Goal: Navigation & Orientation: Find specific page/section

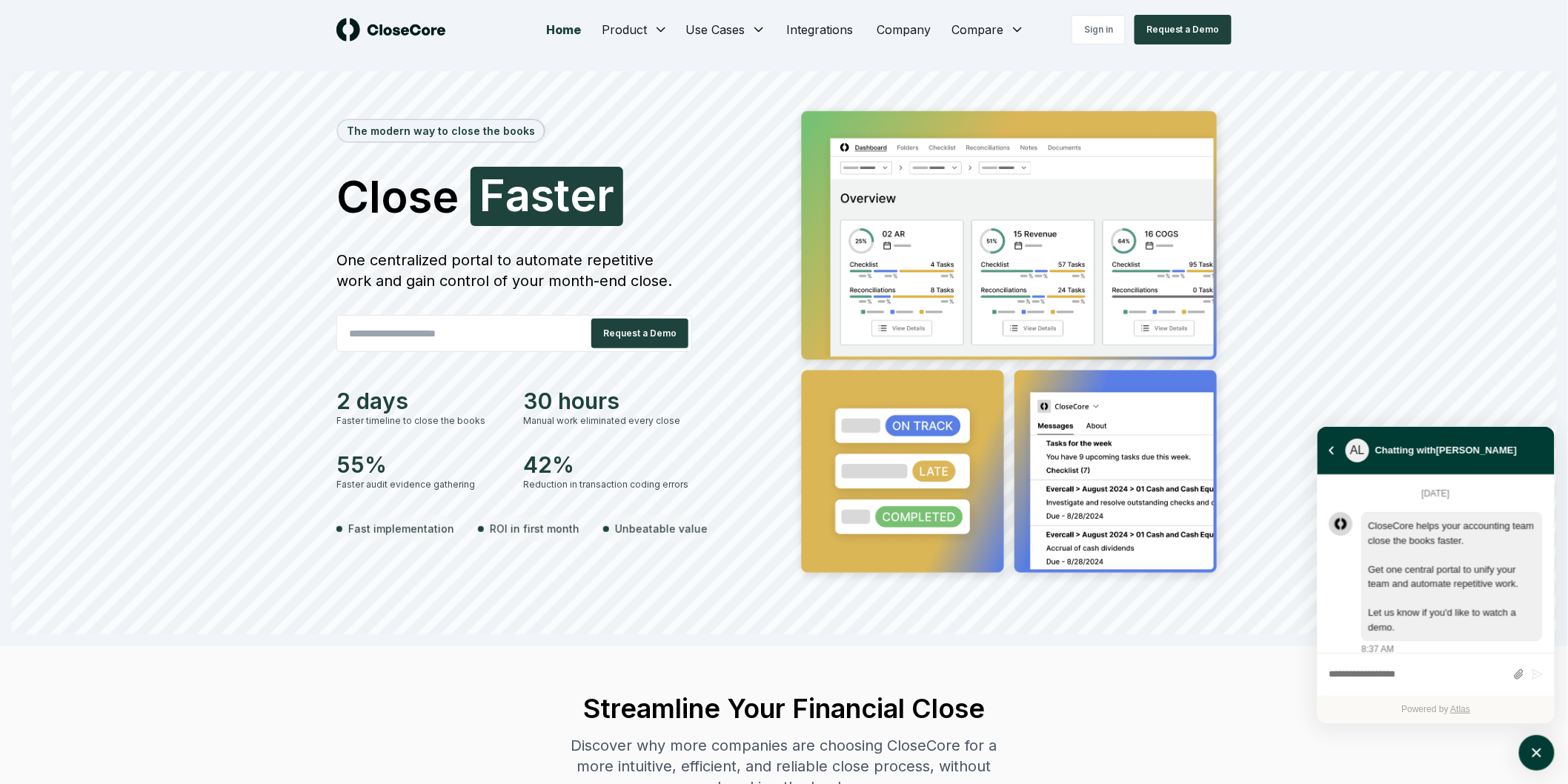
scroll to position [4145, 0]
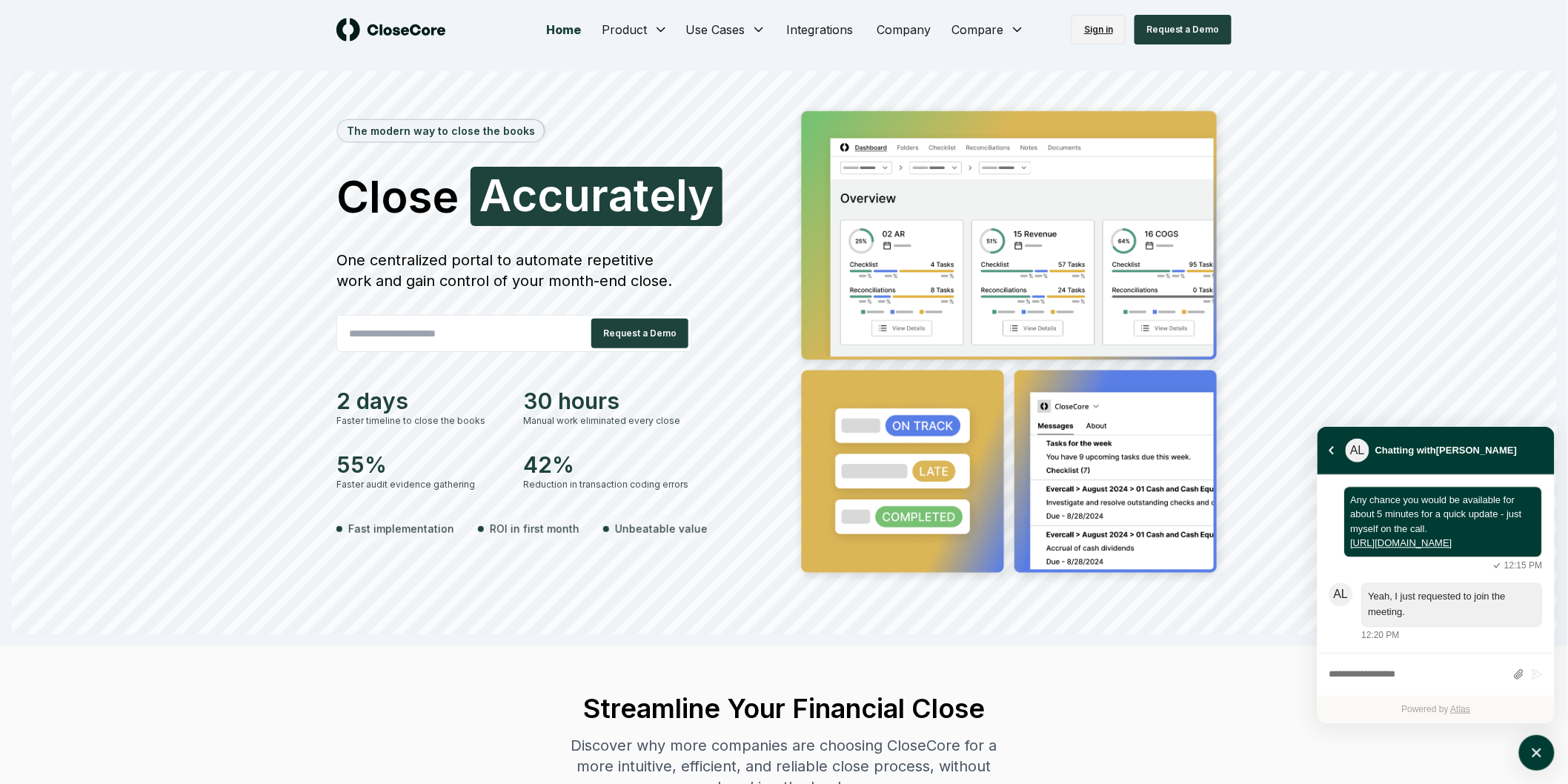
click at [1105, 25] on link "Sign in" at bounding box center [1098, 30] width 54 height 30
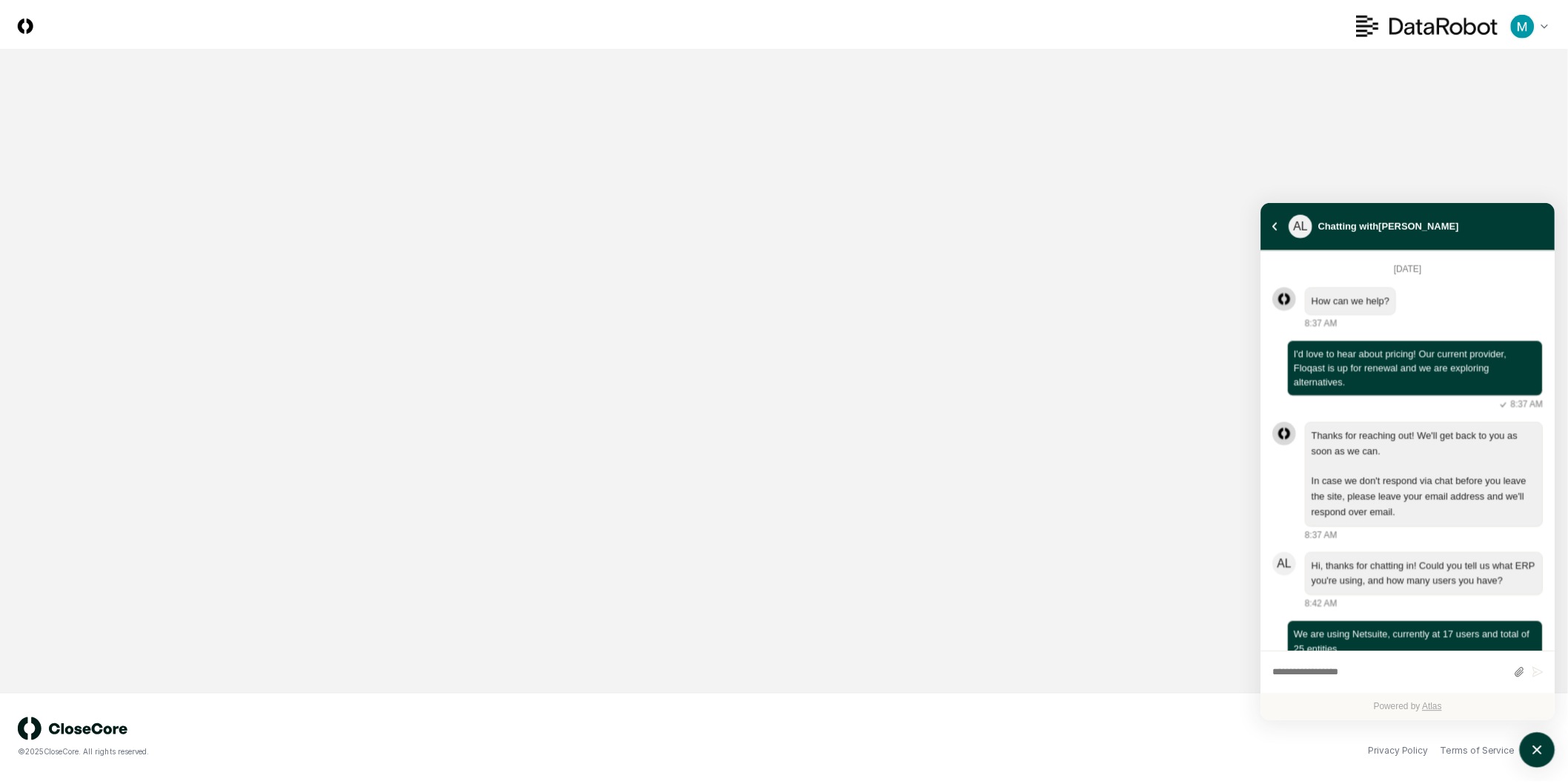
scroll to position [3129, 0]
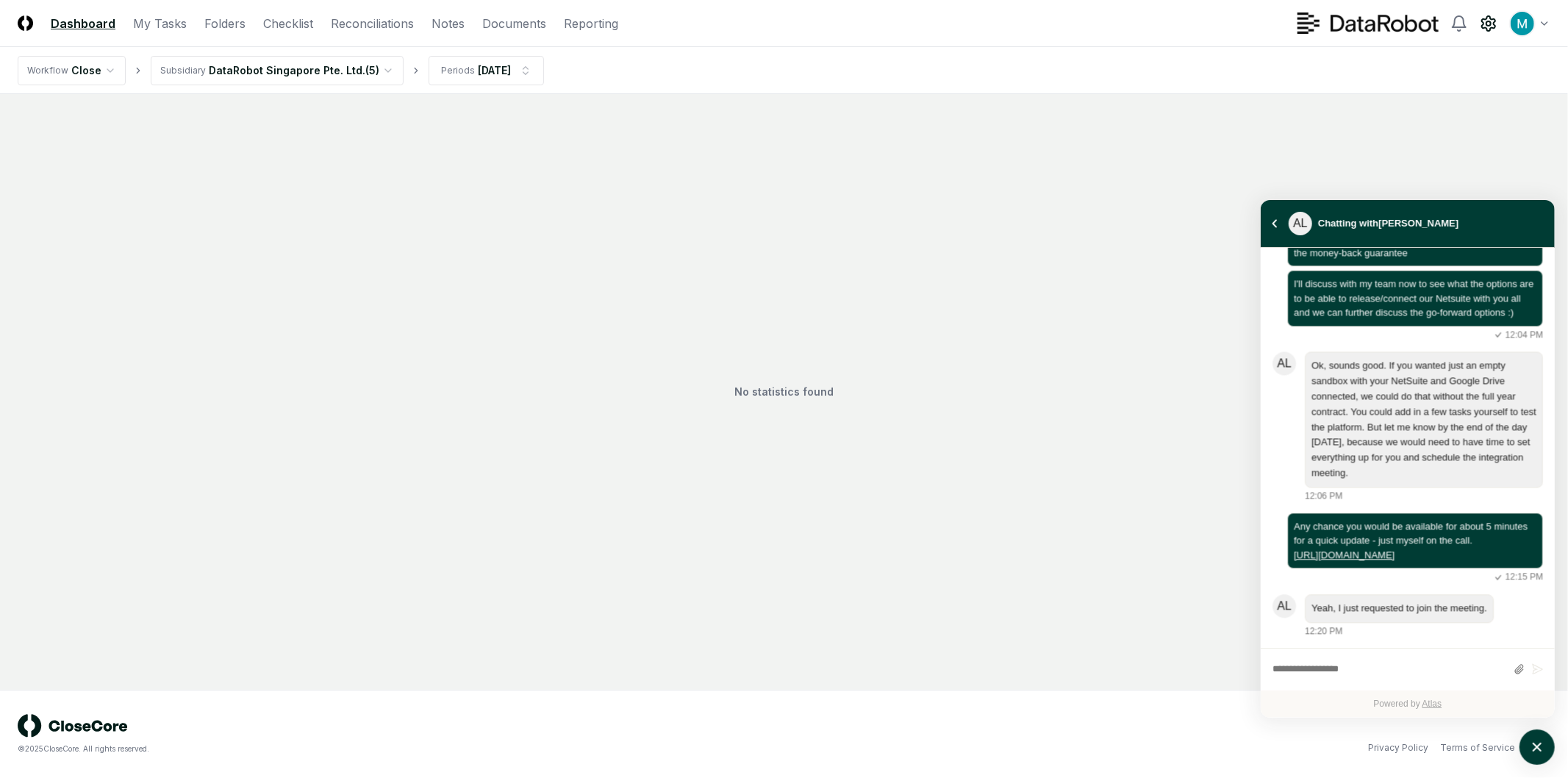
click at [1489, 18] on icon at bounding box center [1489, 24] width 18 height 18
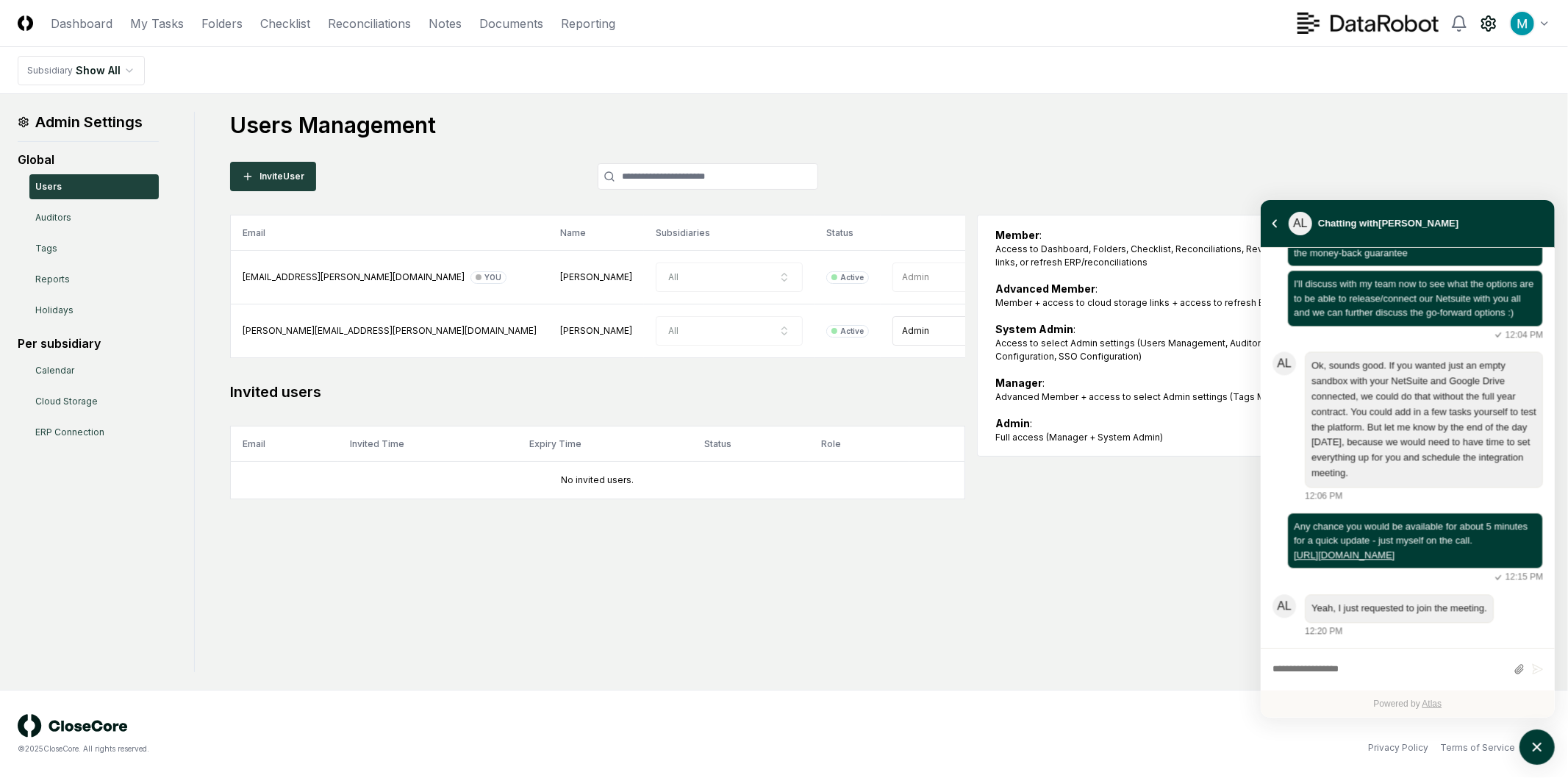
click at [556, 638] on div "Admin Settings Global Users Auditors Tags Reports Holidays Per subsidiary Calen…" at bounding box center [784, 391] width 1532 height 561
click at [211, 20] on link "Folders" at bounding box center [222, 24] width 42 height 18
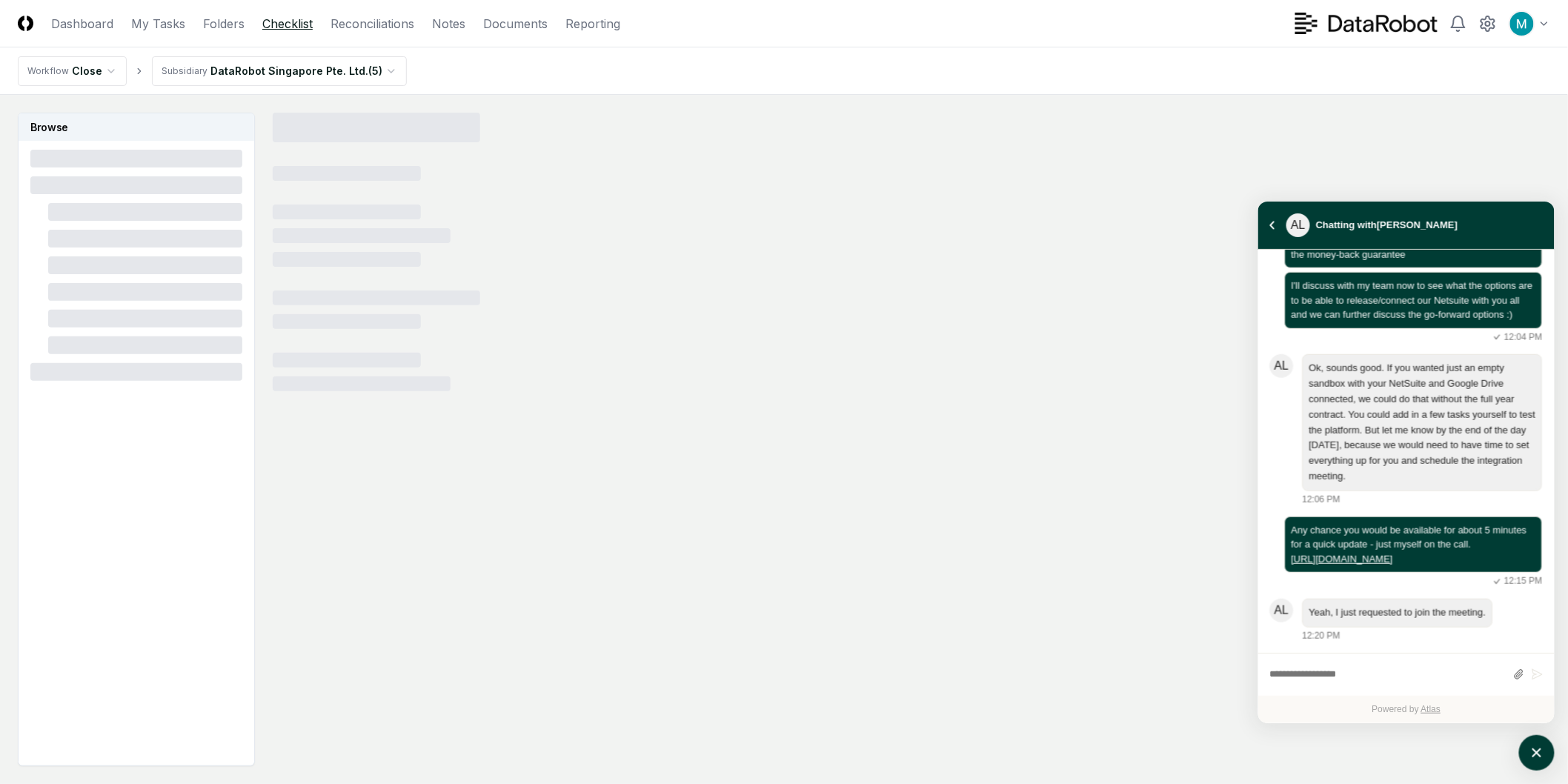
click at [277, 30] on link "Checklist" at bounding box center [287, 24] width 51 height 18
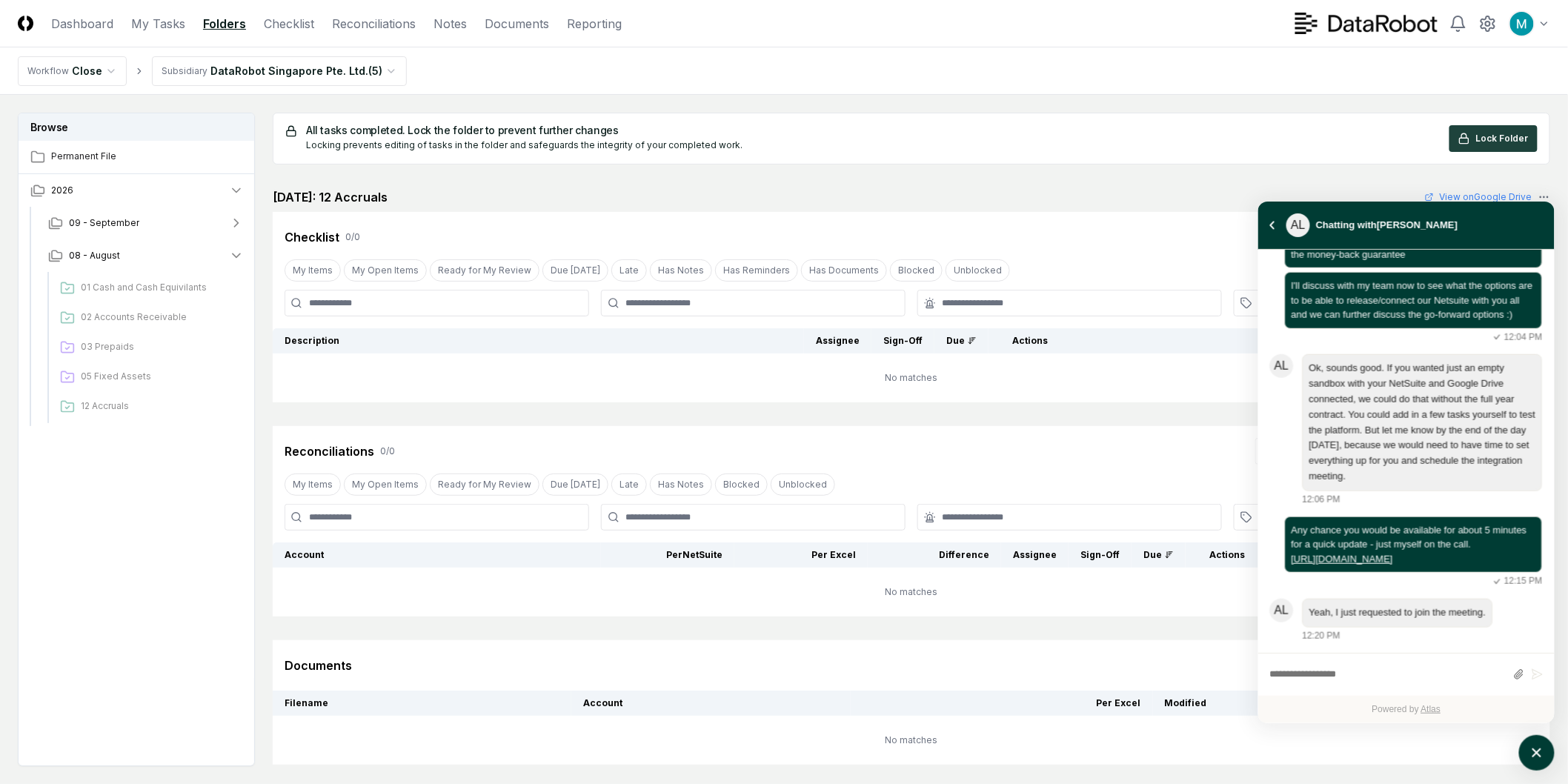
click at [1262, 218] on div "AL Chatting with Andrew Li" at bounding box center [1406, 225] width 296 height 48
click at [1273, 222] on icon "atlas-back-button" at bounding box center [1272, 225] width 4 height 8
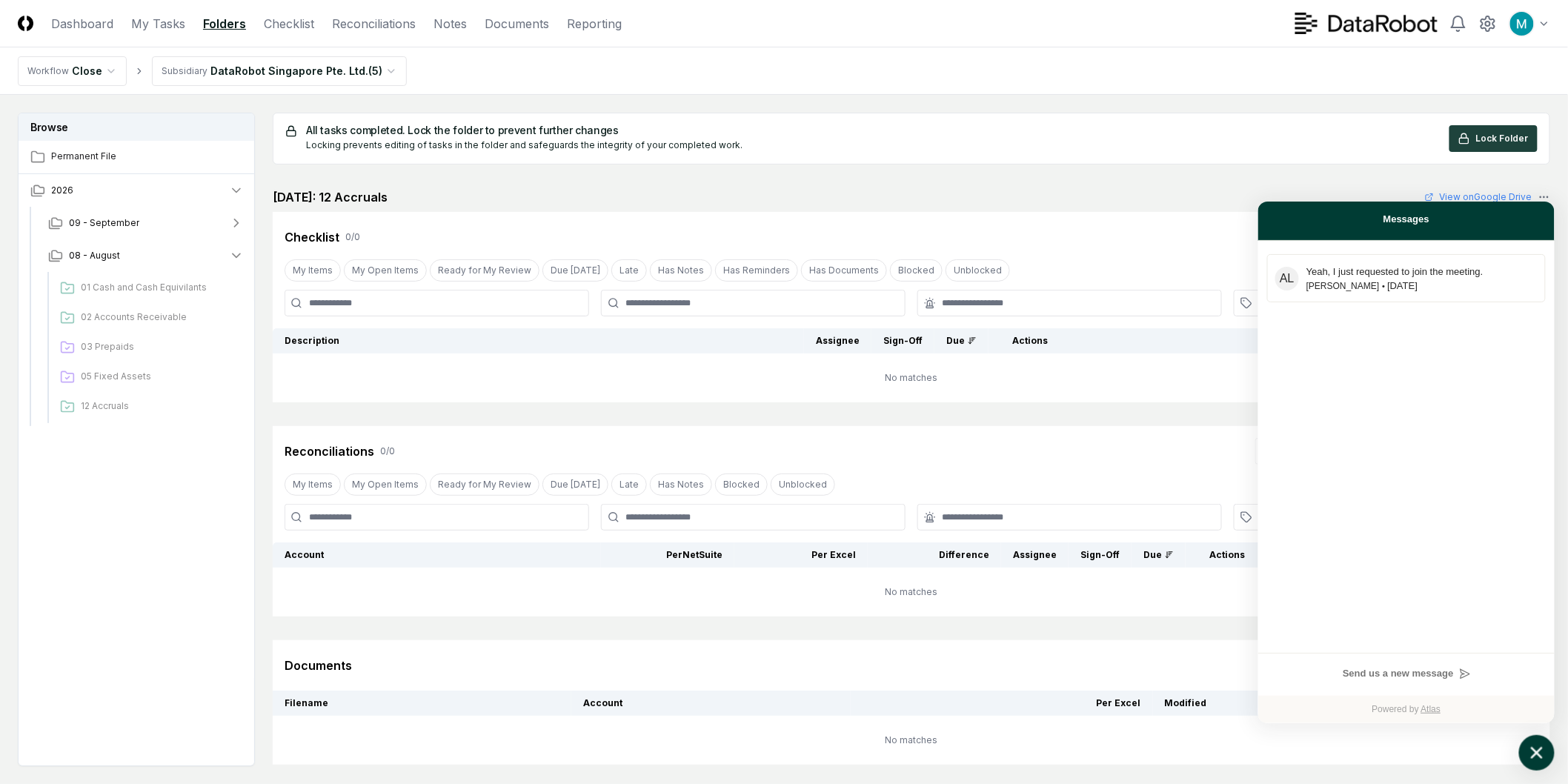
click at [1538, 750] on icon "atlas-launcher" at bounding box center [1538, 753] width 22 height 22
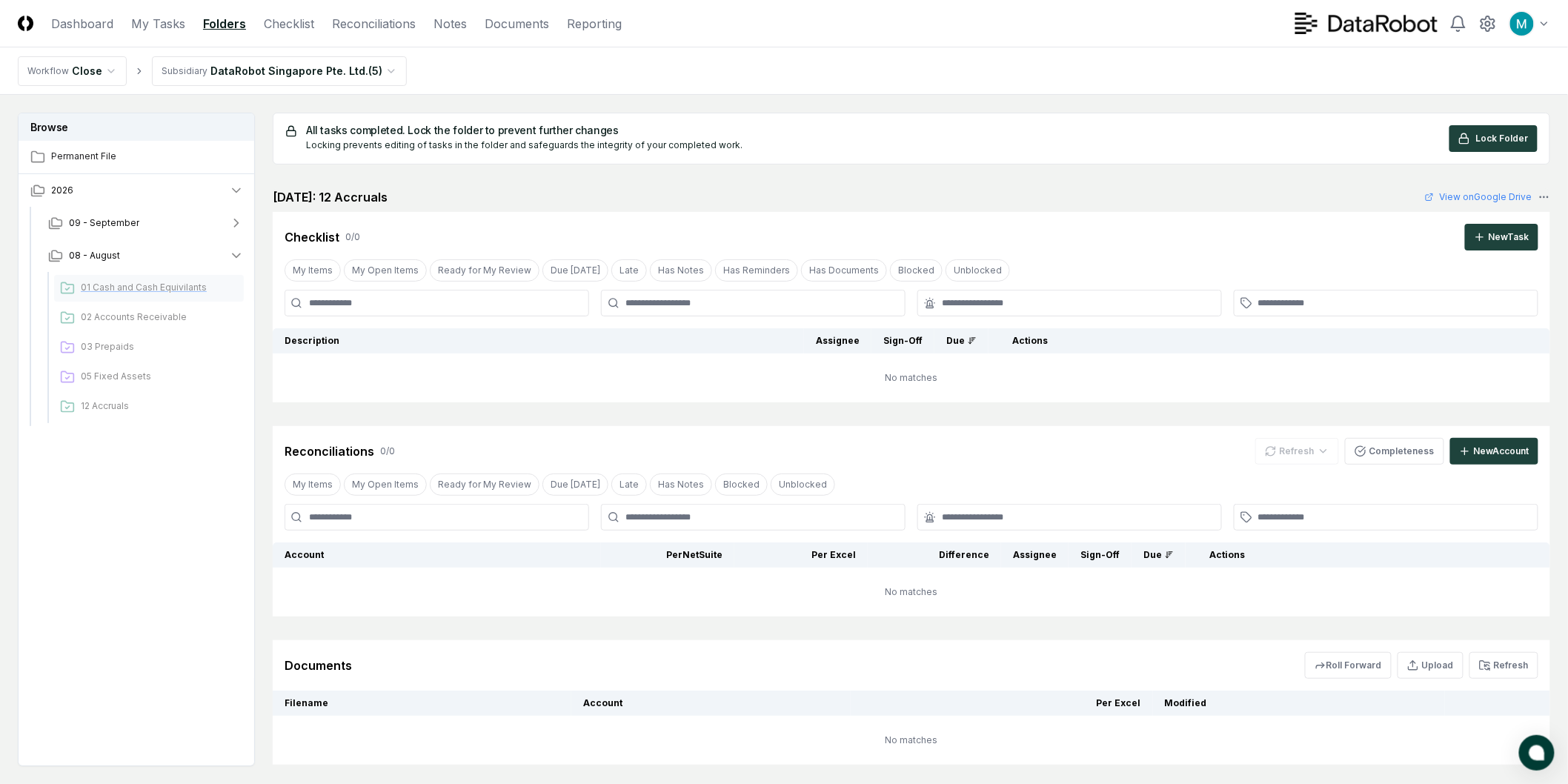
click at [141, 291] on span "01 Cash and Cash Equivilants" at bounding box center [159, 287] width 157 height 13
click at [178, 313] on span "02 Accounts Receivable" at bounding box center [159, 317] width 157 height 13
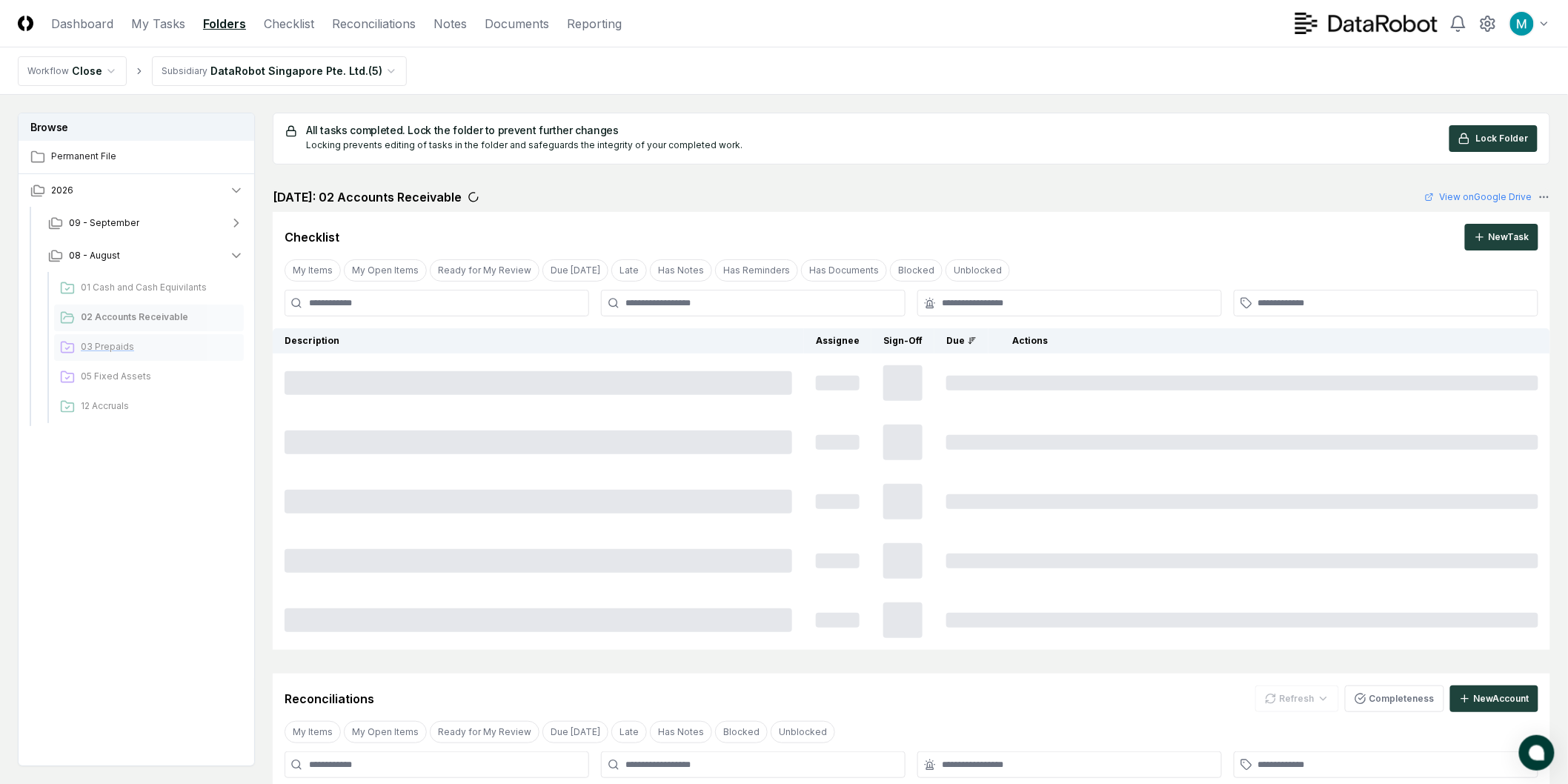
click at [186, 343] on span "03 Prepaids" at bounding box center [159, 346] width 157 height 13
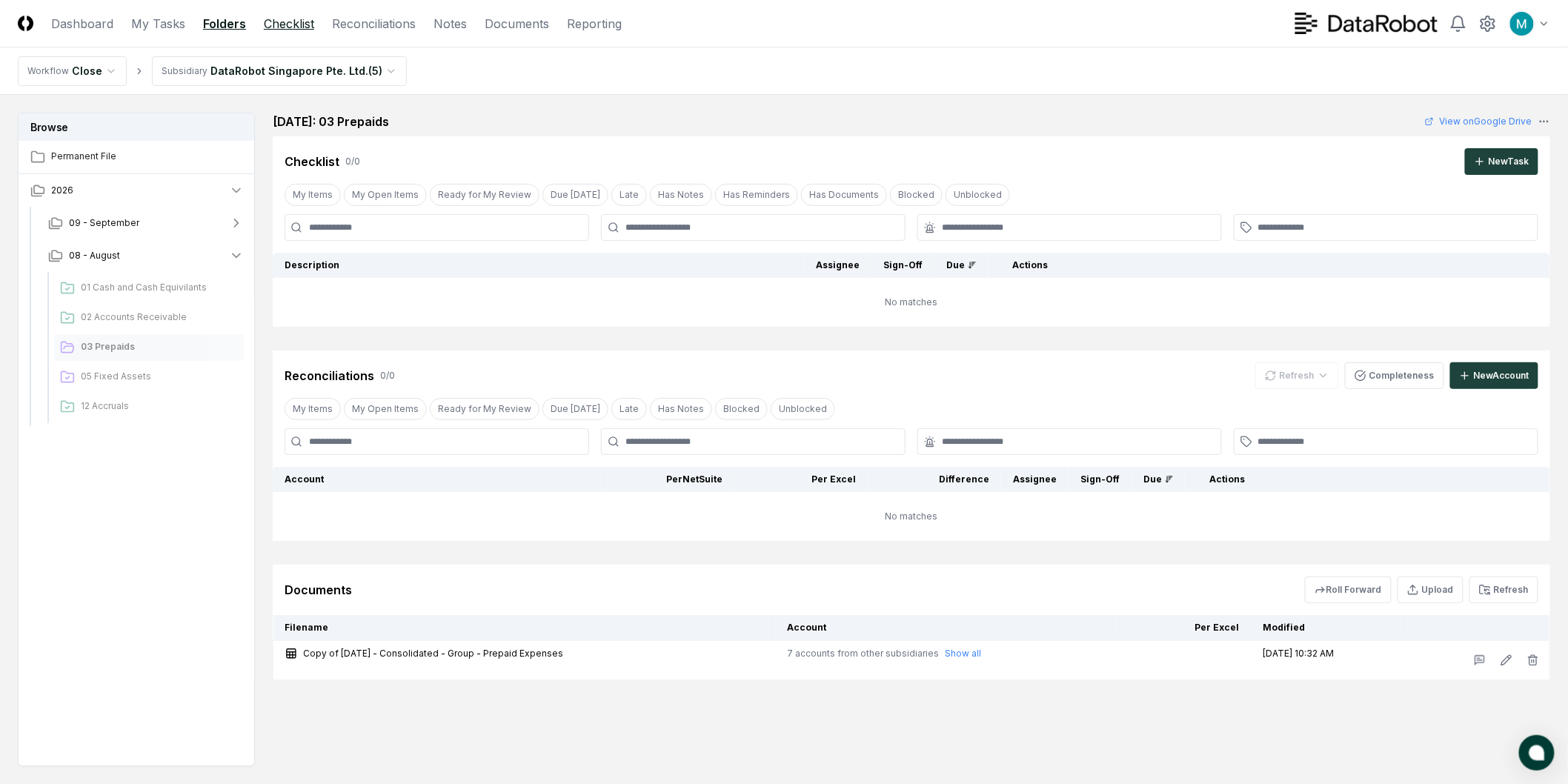
click at [294, 28] on link "Checklist" at bounding box center [289, 24] width 51 height 18
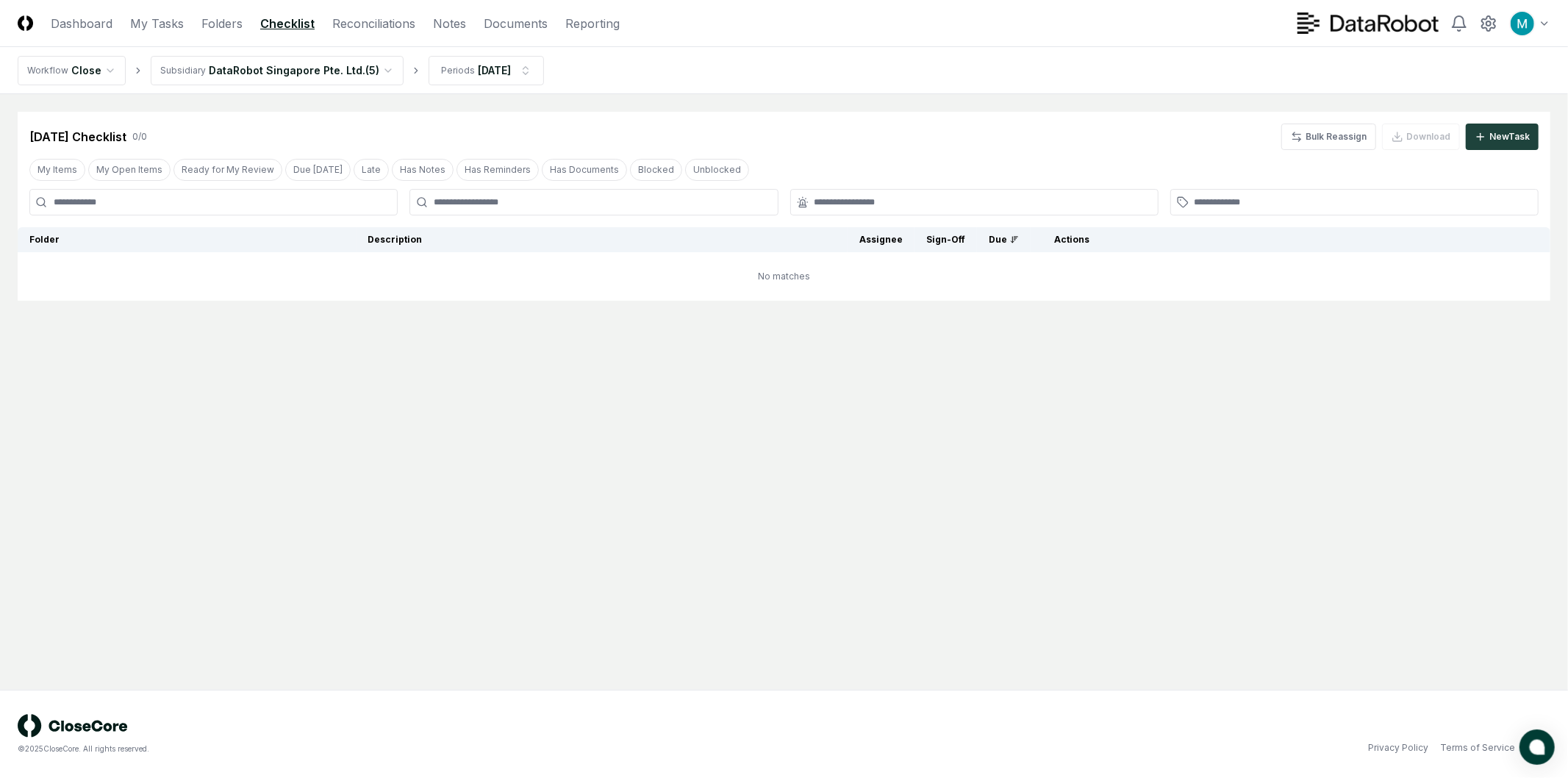
click at [248, 74] on html "CloseCore Dashboard My Tasks Folders Checklist Reconciliations Notes Documents …" at bounding box center [784, 389] width 1568 height 778
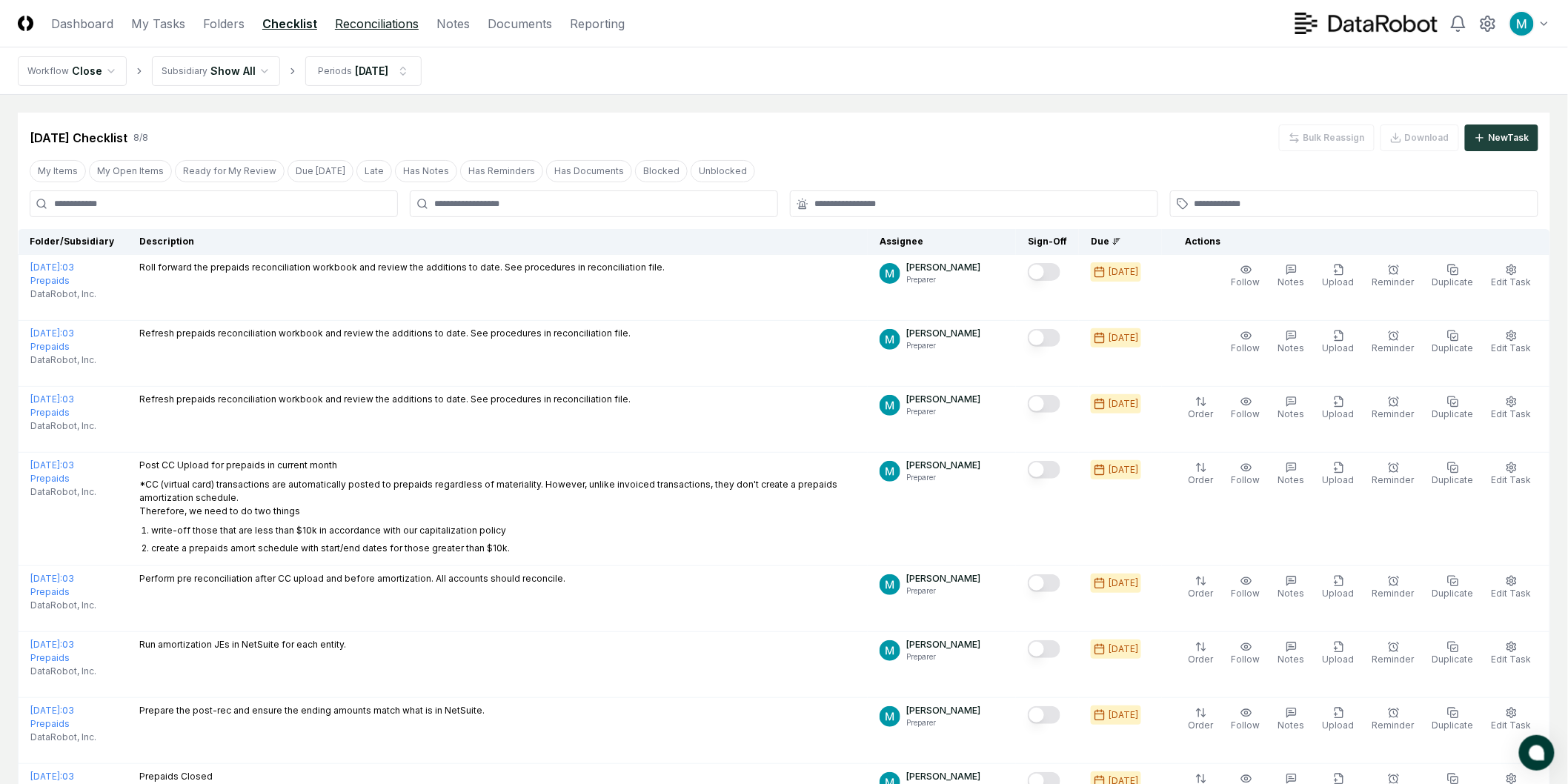
click at [380, 26] on link "Reconciliations" at bounding box center [377, 24] width 84 height 18
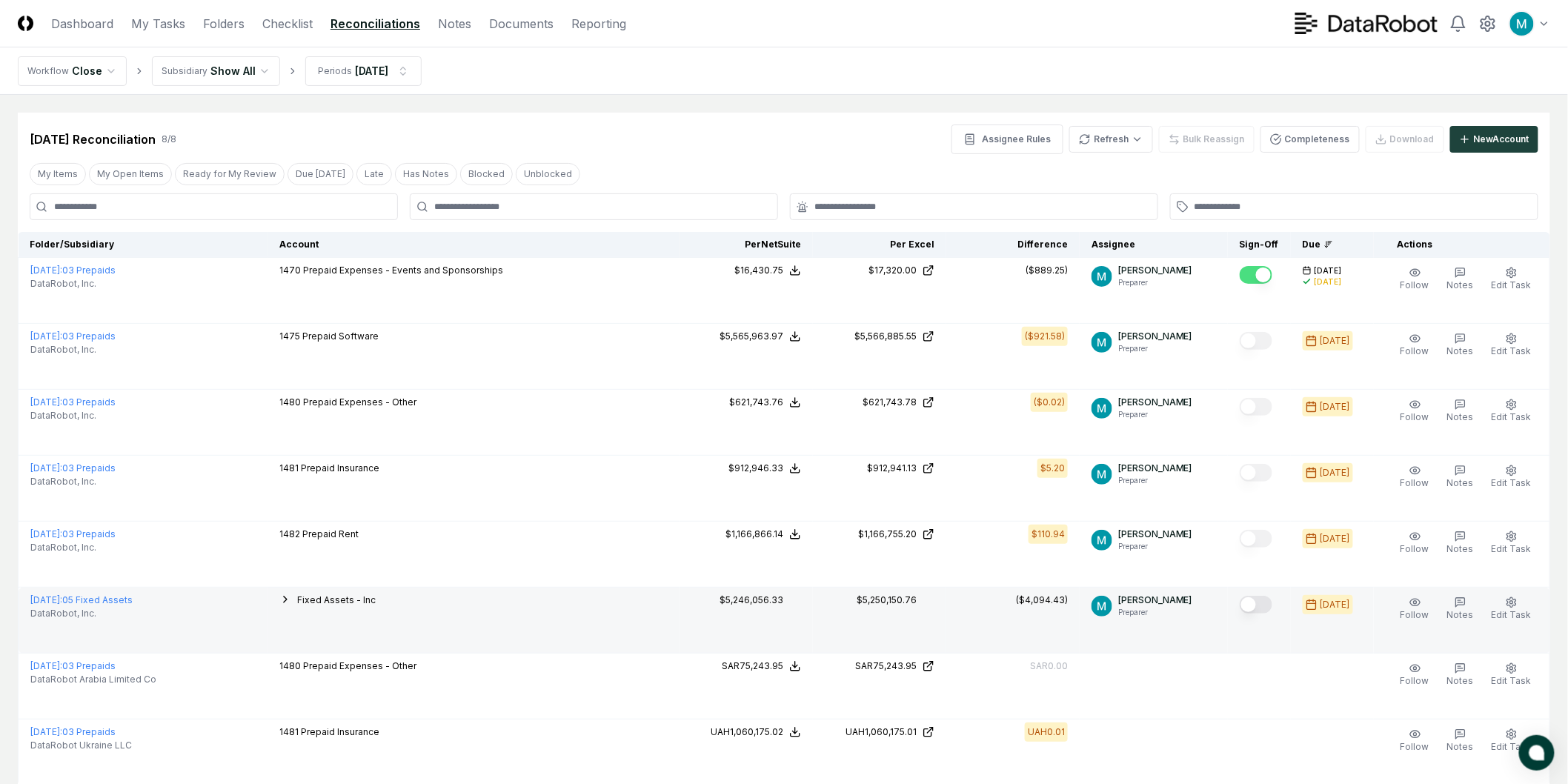
click at [291, 603] on icon "button" at bounding box center [285, 600] width 12 height 12
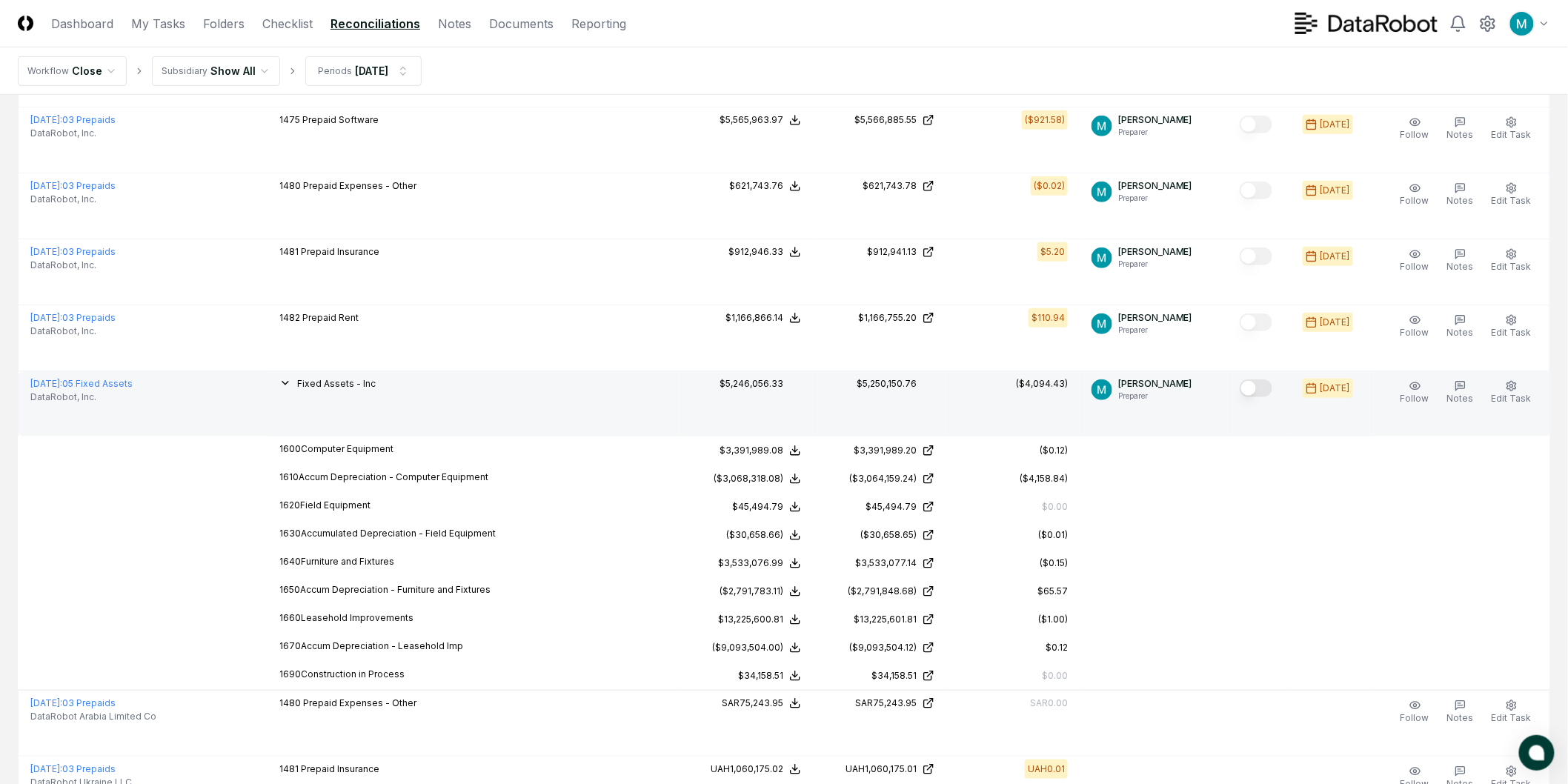
scroll to position [247, 0]
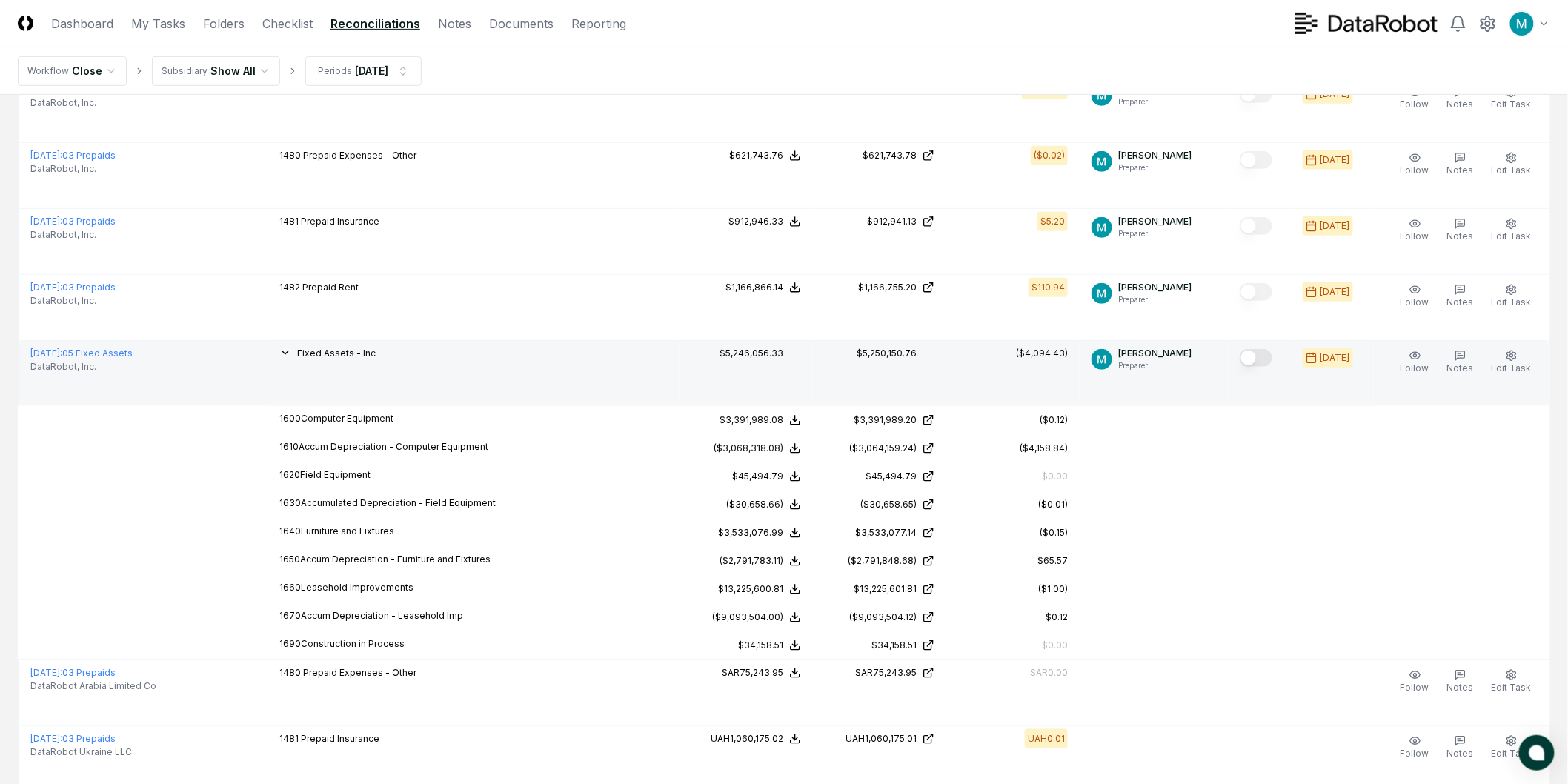
click at [288, 352] on icon "button" at bounding box center [285, 352] width 6 height 3
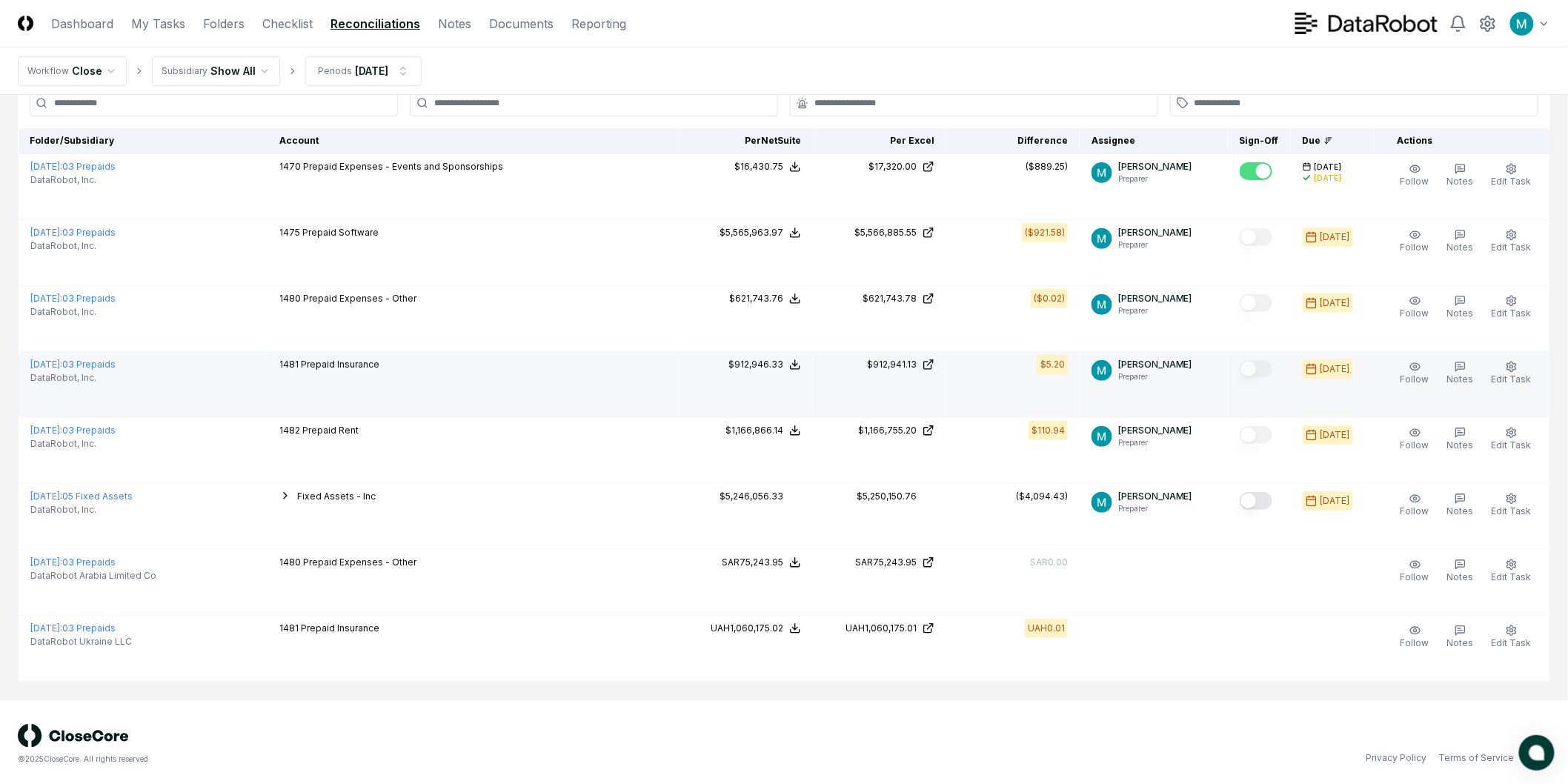
scroll to position [0, 0]
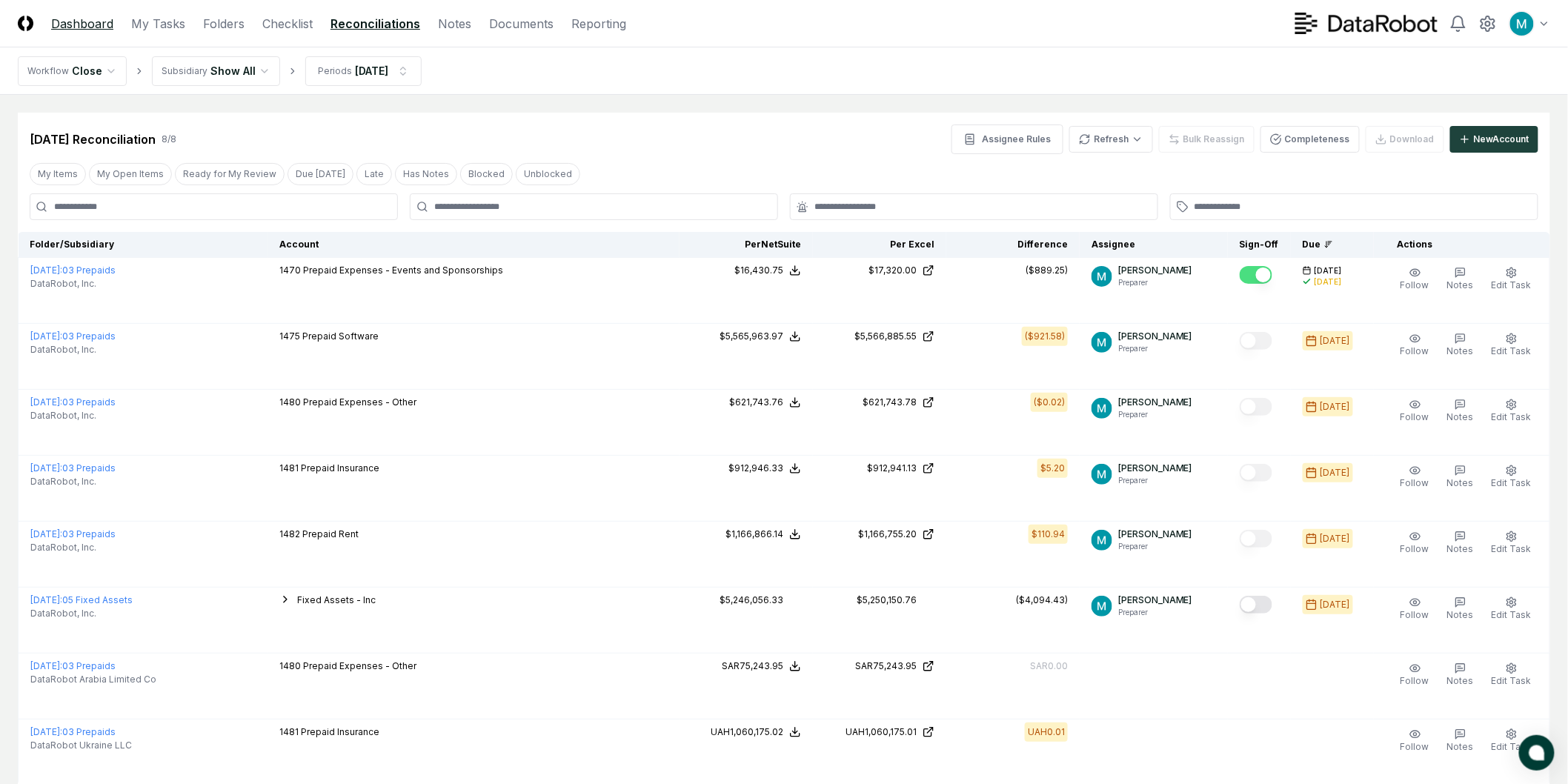
click at [68, 27] on link "Dashboard" at bounding box center [82, 24] width 62 height 18
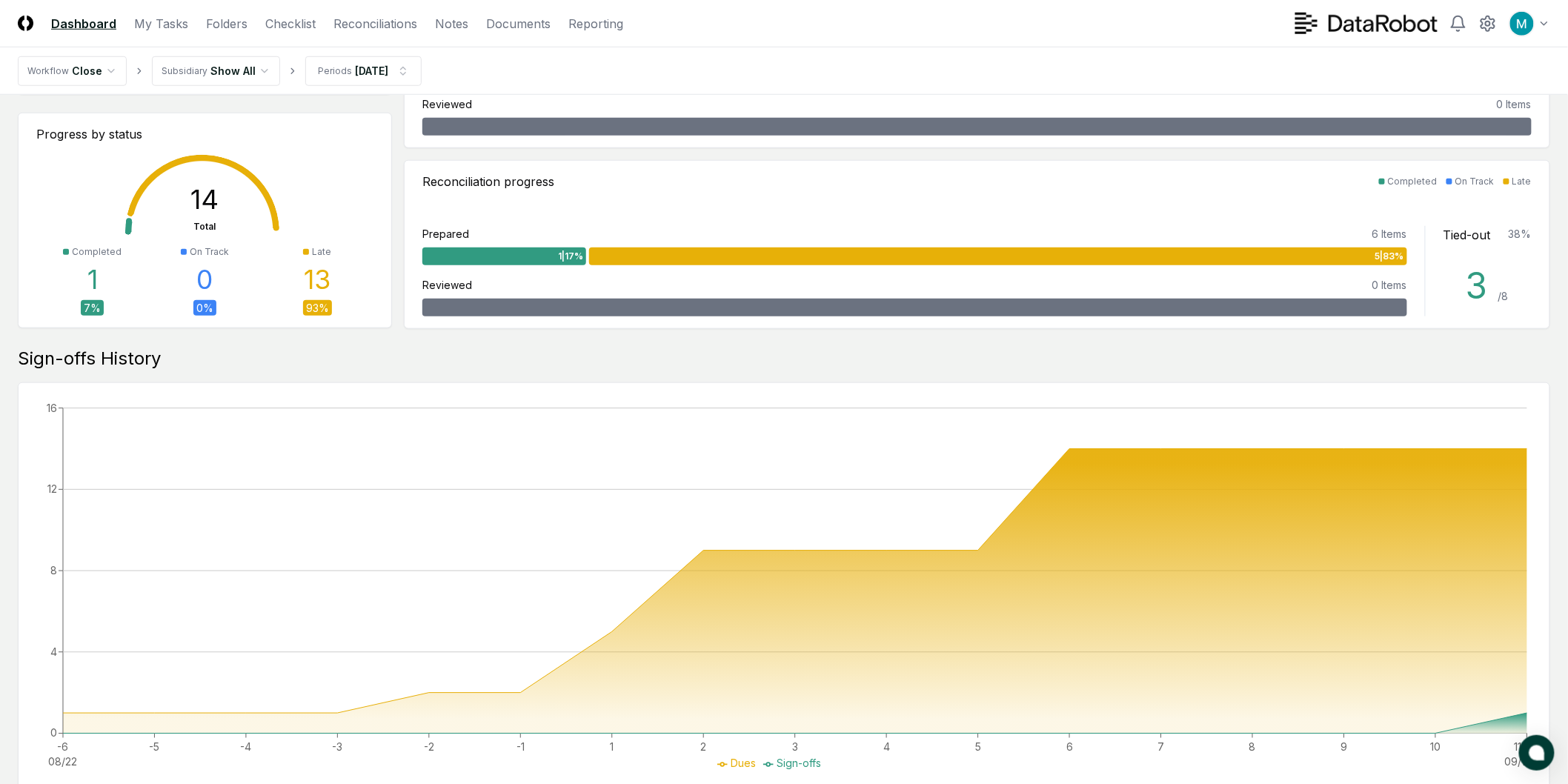
scroll to position [839, 0]
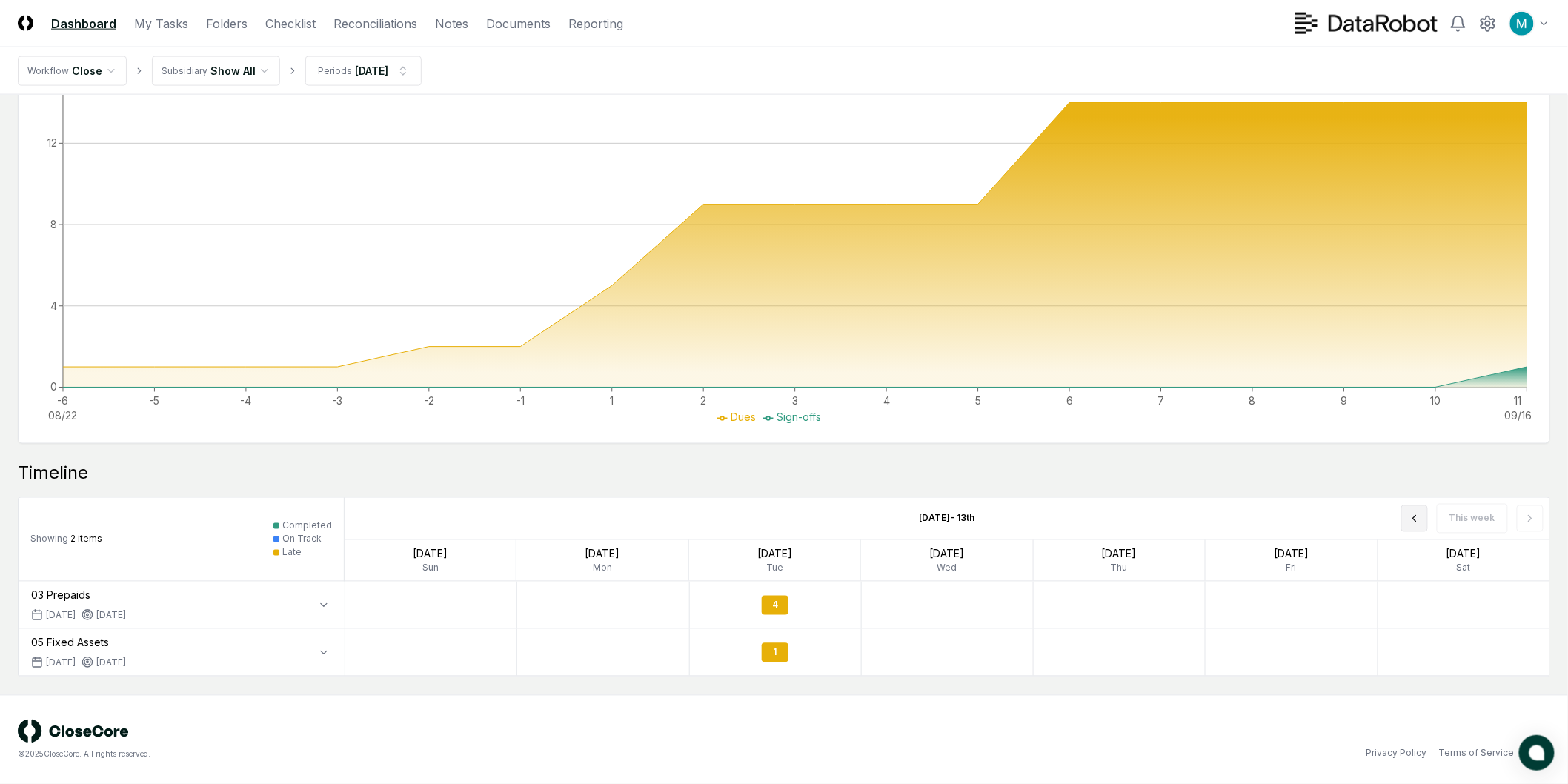
click at [1420, 510] on button at bounding box center [1414, 518] width 27 height 27
click at [833, 602] on div "3" at bounding box center [776, 605] width 171 height 35
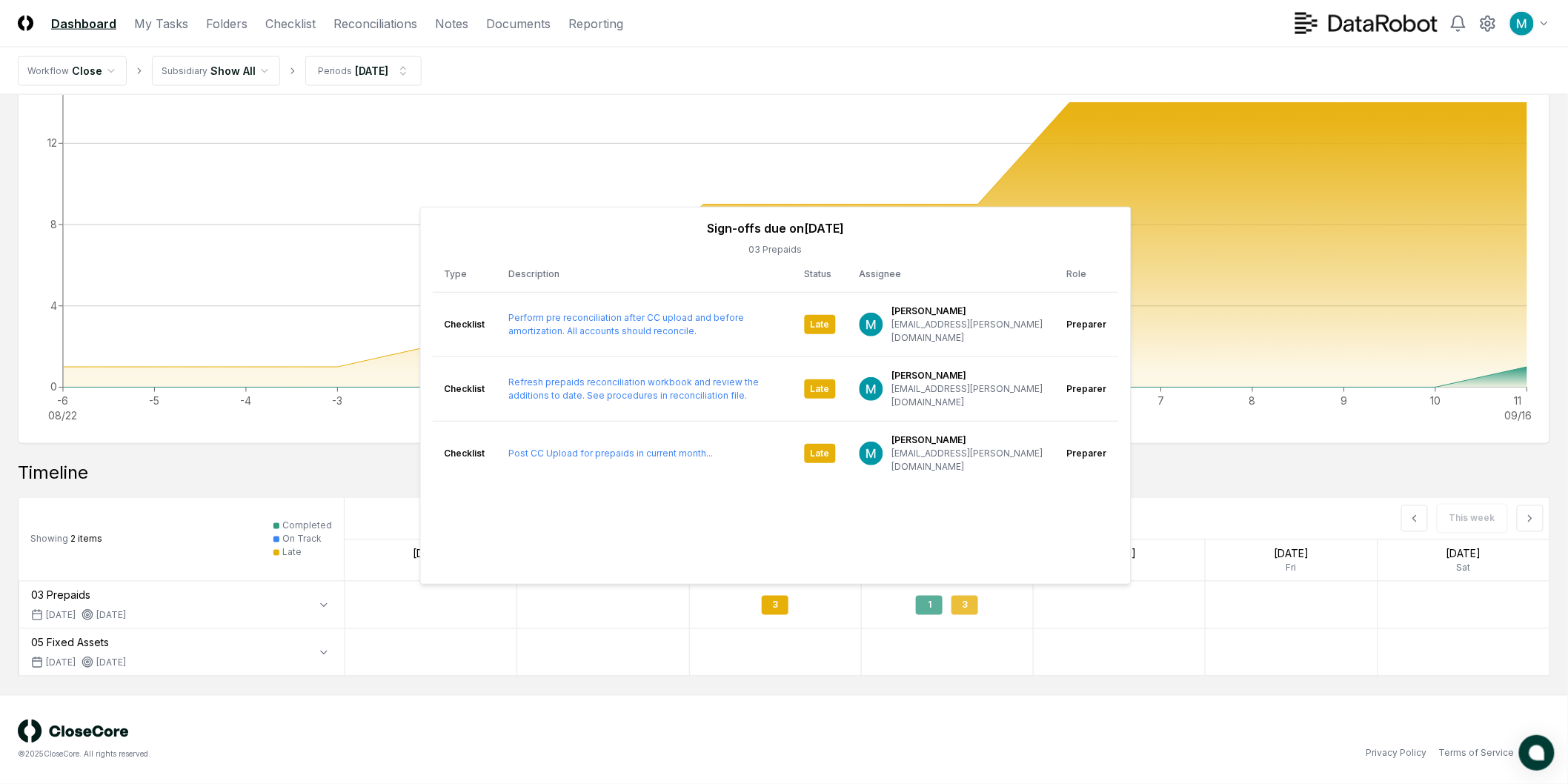
click at [999, 612] on div "1 3" at bounding box center [948, 605] width 171 height 35
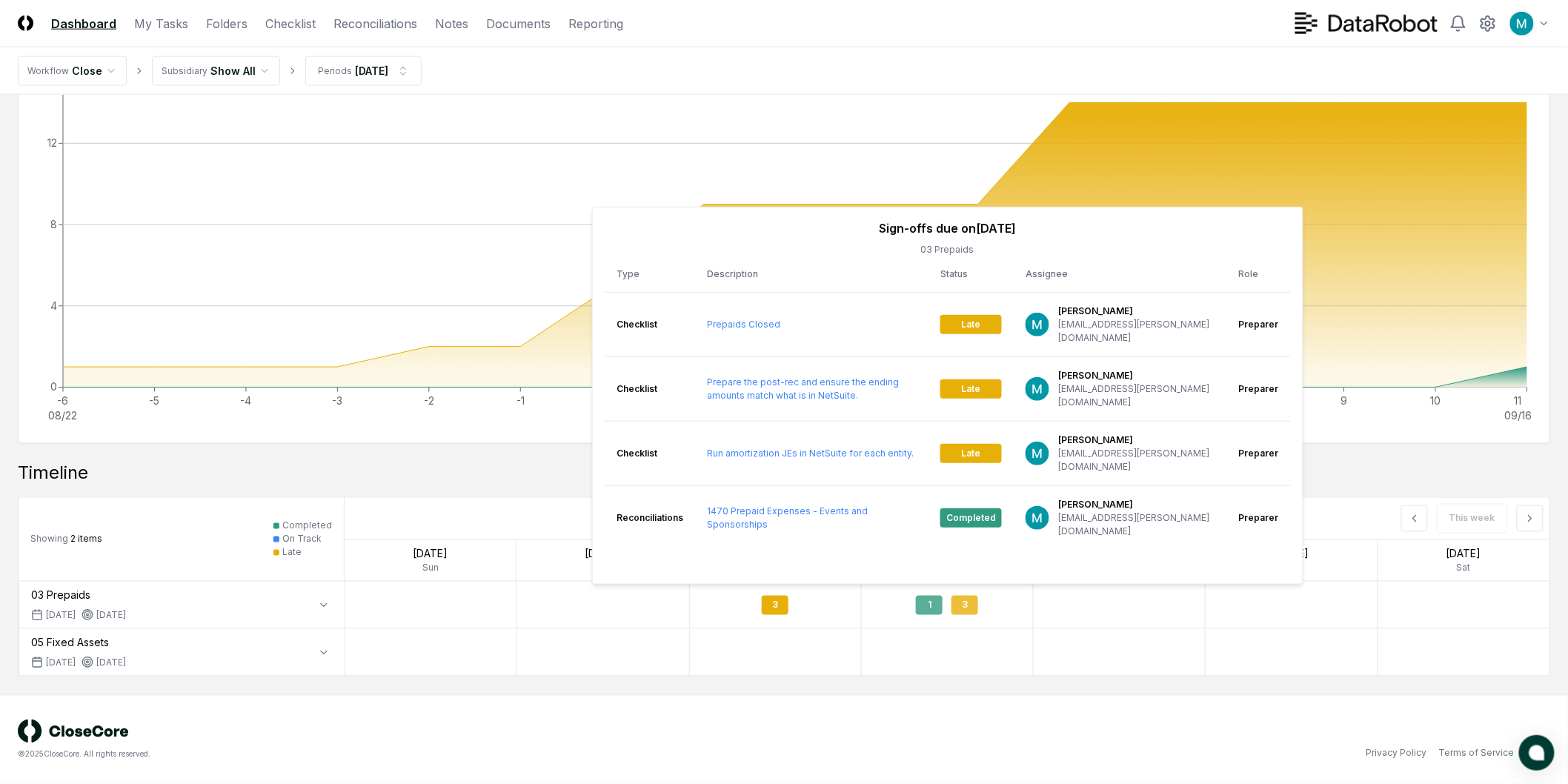
click at [999, 609] on div "1 3" at bounding box center [948, 605] width 171 height 35
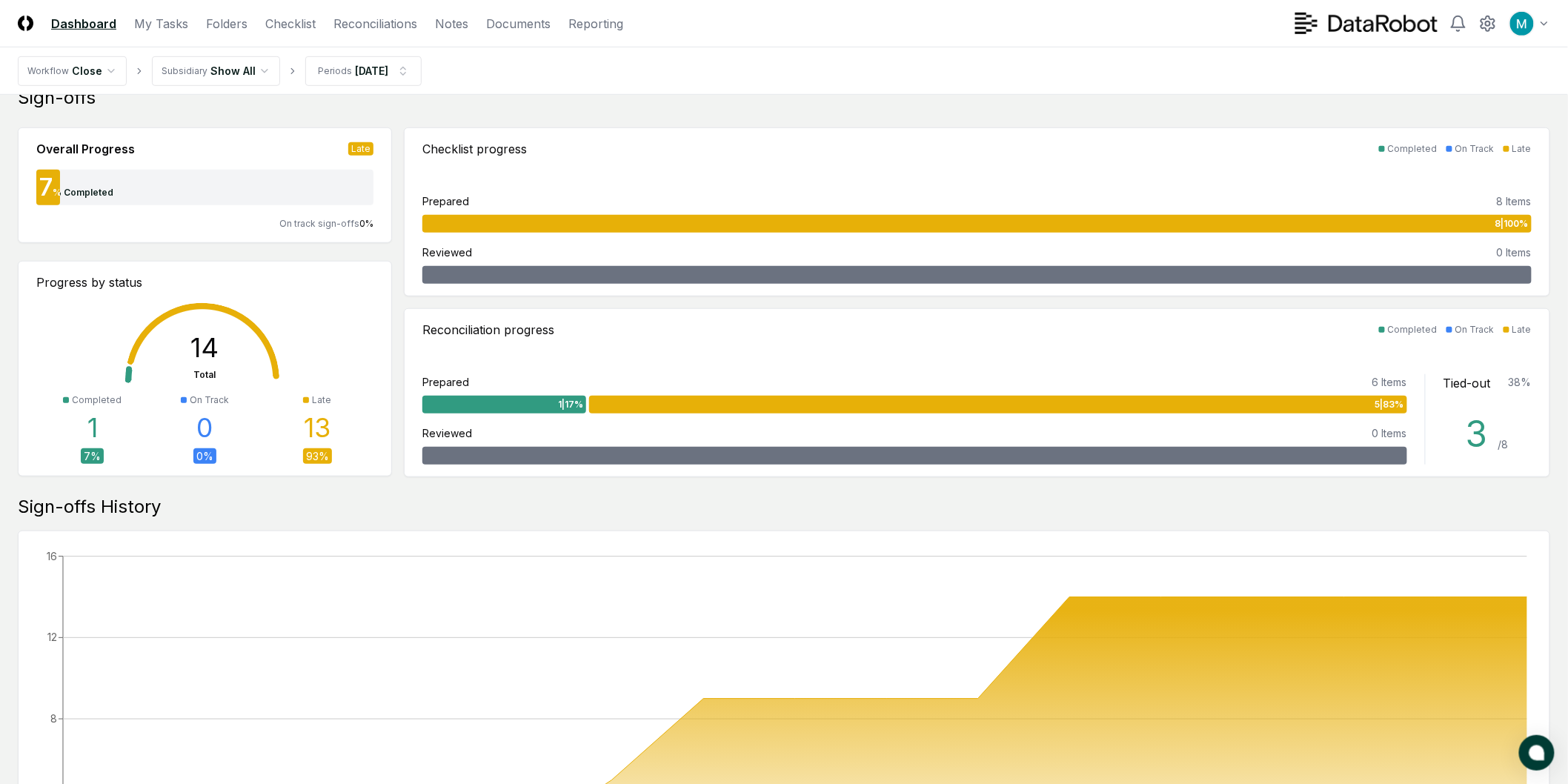
scroll to position [0, 0]
